Goal: Task Accomplishment & Management: Use online tool/utility

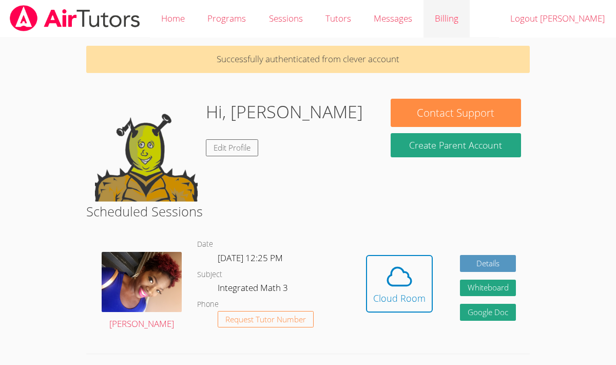
click at [453, 25] on link "Billing" at bounding box center [447, 18] width 46 height 37
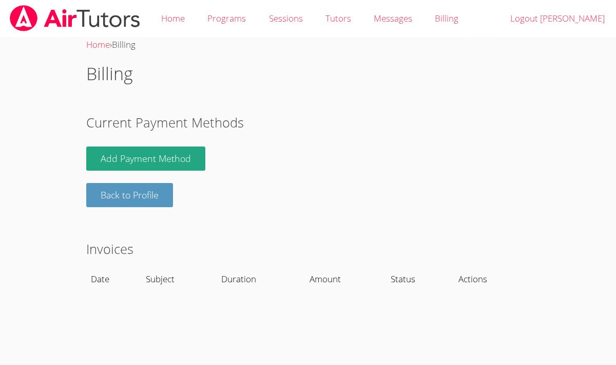
click at [339, 281] on th "Amount" at bounding box center [346, 279] width 81 height 24
click at [182, 8] on link "Home" at bounding box center [173, 18] width 46 height 37
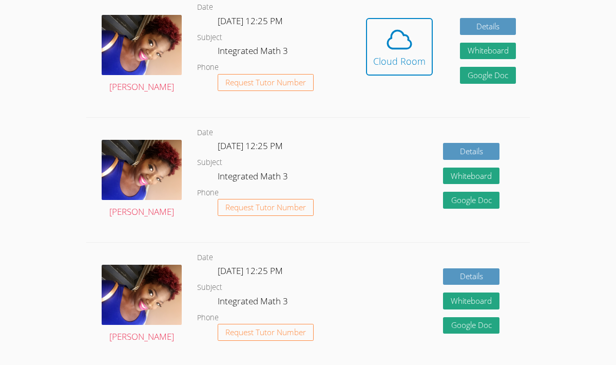
scroll to position [167, 0]
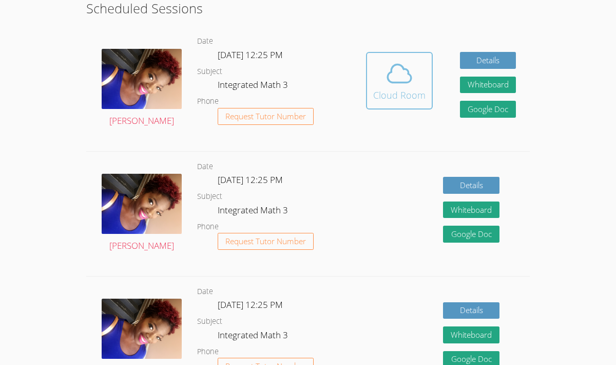
click at [385, 83] on icon at bounding box center [399, 73] width 29 height 29
click at [397, 61] on icon at bounding box center [399, 73] width 29 height 29
click at [391, 81] on icon at bounding box center [399, 73] width 29 height 29
click at [418, 92] on div "Cloud Room" at bounding box center [399, 95] width 52 height 14
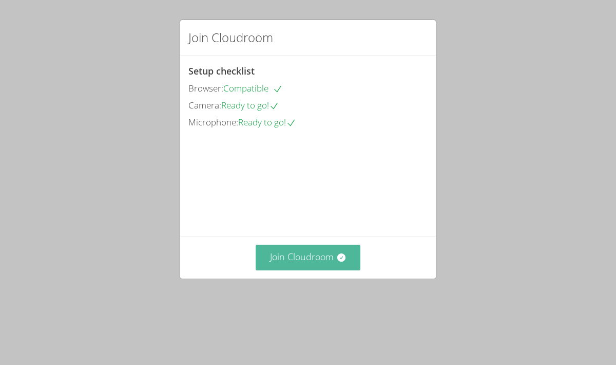
click at [325, 270] on button "Join Cloudroom" at bounding box center [308, 256] width 105 height 25
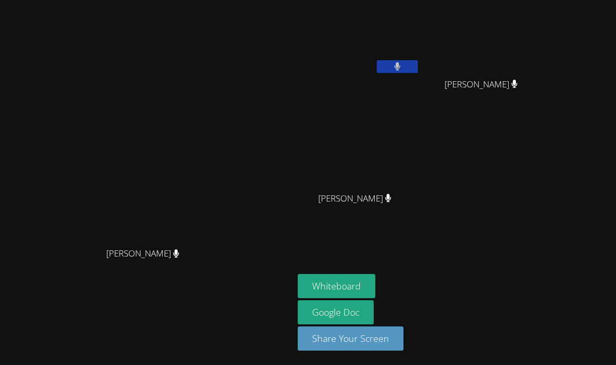
click at [401, 64] on icon at bounding box center [397, 66] width 6 height 9
click at [403, 64] on icon at bounding box center [397, 66] width 11 height 9
click at [401, 64] on icon at bounding box center [397, 66] width 6 height 9
click at [403, 64] on icon at bounding box center [397, 66] width 11 height 9
click at [401, 64] on icon at bounding box center [397, 66] width 6 height 9
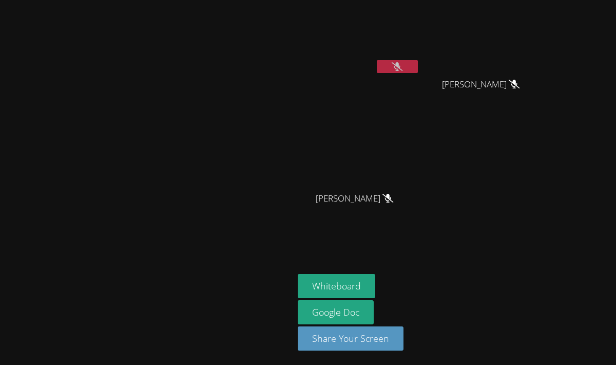
click at [403, 64] on icon at bounding box center [397, 66] width 11 height 9
click at [418, 62] on button at bounding box center [397, 66] width 41 height 13
click at [403, 62] on icon at bounding box center [397, 66] width 11 height 9
click at [418, 62] on button at bounding box center [397, 66] width 41 height 13
click at [403, 62] on icon at bounding box center [397, 66] width 11 height 9
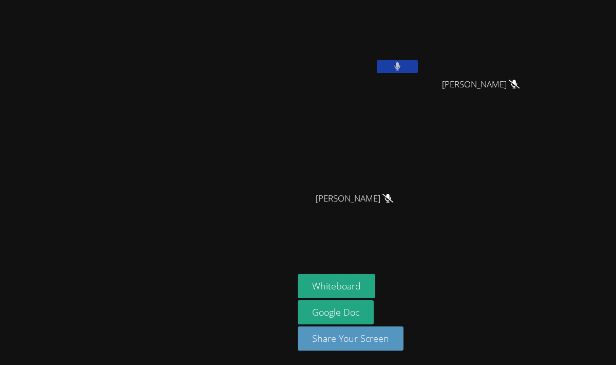
click at [418, 62] on button at bounding box center [397, 66] width 41 height 13
click at [403, 62] on icon at bounding box center [397, 66] width 11 height 9
click at [418, 62] on button at bounding box center [397, 66] width 41 height 13
click at [403, 62] on icon at bounding box center [397, 66] width 11 height 9
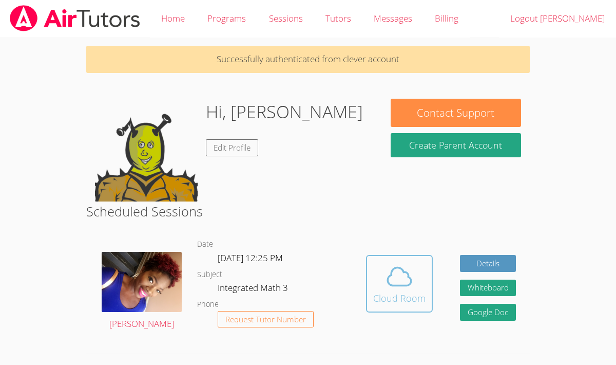
click at [388, 279] on icon at bounding box center [400, 277] width 24 height 18
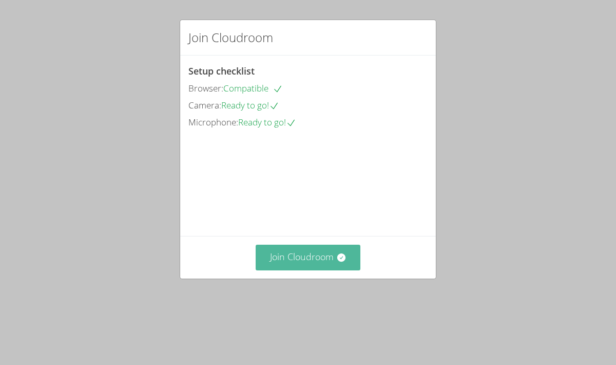
click at [347, 270] on button "Join Cloudroom" at bounding box center [308, 256] width 105 height 25
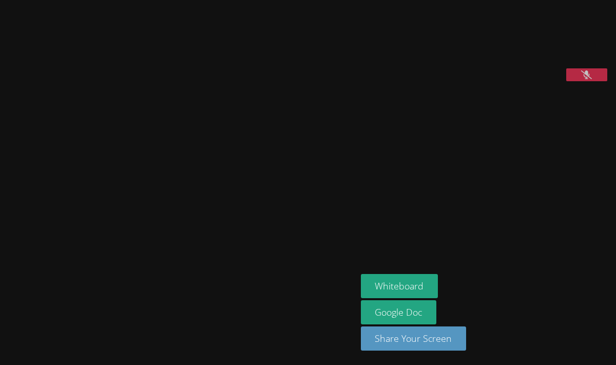
click at [589, 79] on icon at bounding box center [586, 74] width 11 height 9
click at [589, 79] on icon at bounding box center [586, 74] width 7 height 9
click at [589, 79] on icon at bounding box center [586, 74] width 11 height 9
click at [589, 79] on icon at bounding box center [586, 74] width 7 height 9
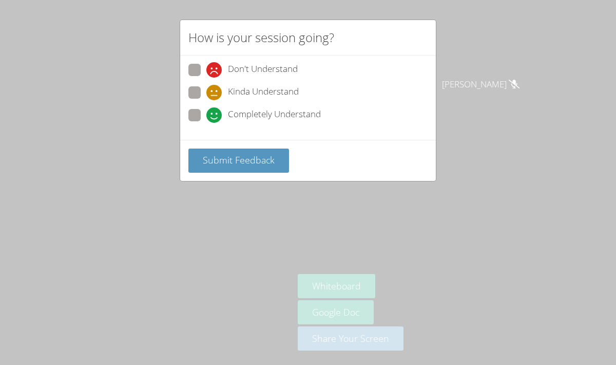
click at [246, 114] on span "Completely Understand" at bounding box center [274, 114] width 93 height 15
click at [215, 114] on input "Completely Understand" at bounding box center [210, 113] width 9 height 9
radio input "true"
click at [222, 149] on button "Submit Feedback" at bounding box center [239, 160] width 101 height 24
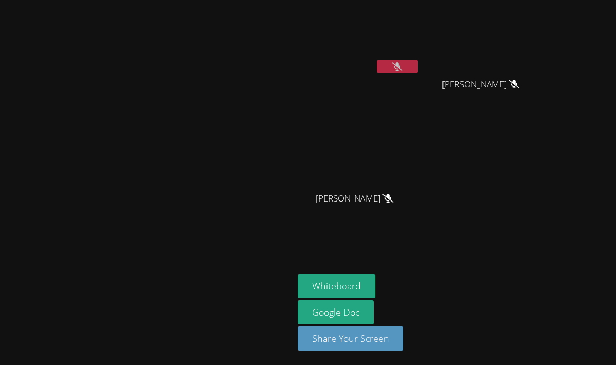
click at [403, 67] on icon at bounding box center [397, 66] width 11 height 9
click at [418, 67] on button at bounding box center [397, 66] width 41 height 13
